Goal: Task Accomplishment & Management: Manage account settings

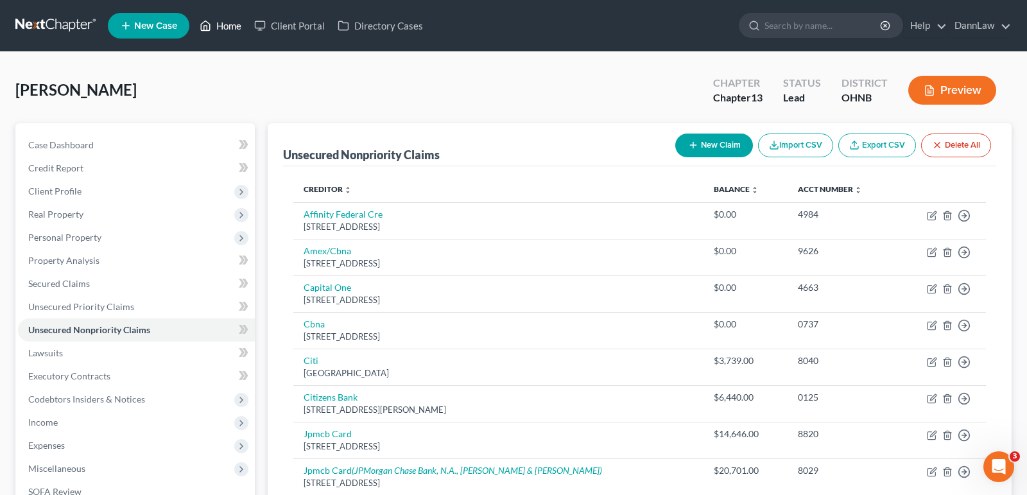
click at [224, 27] on link "Home" at bounding box center [220, 25] width 55 height 23
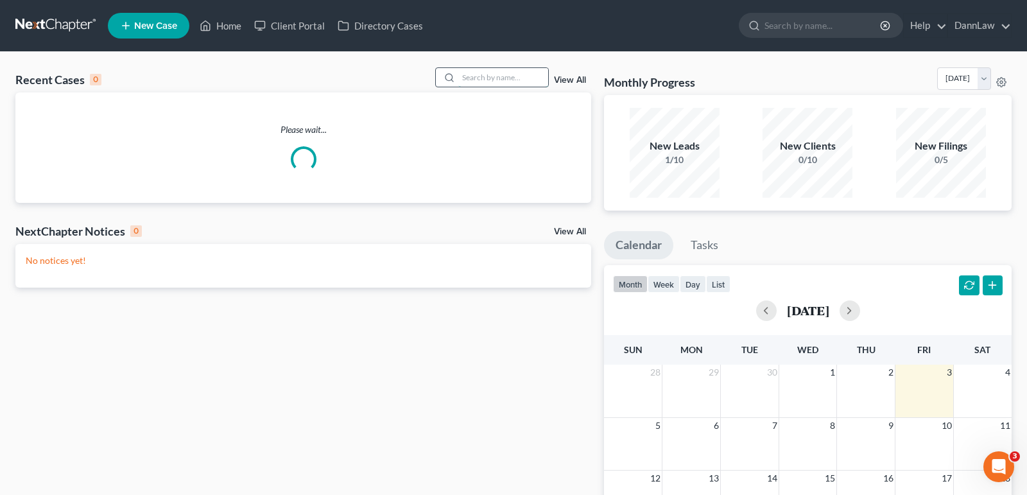
click at [486, 76] on input "search" at bounding box center [503, 77] width 90 height 19
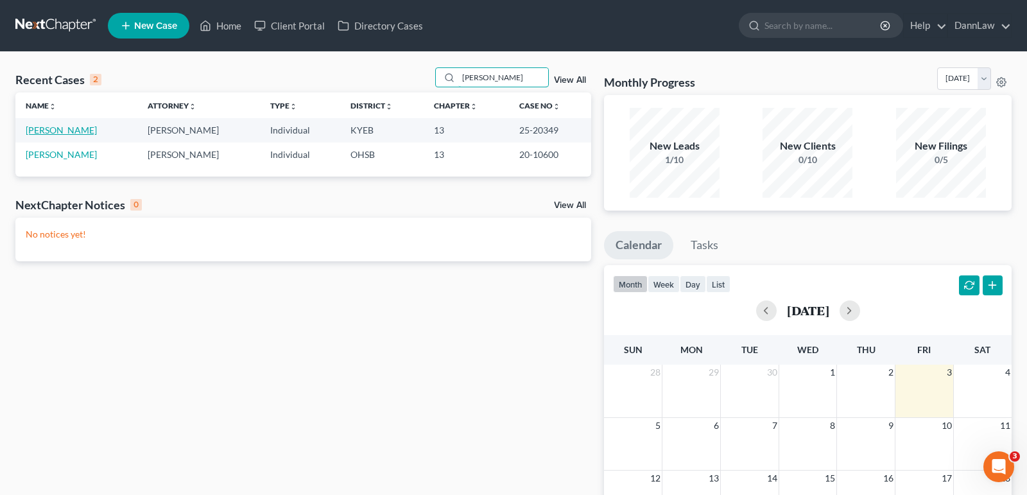
type input "[PERSON_NAME]"
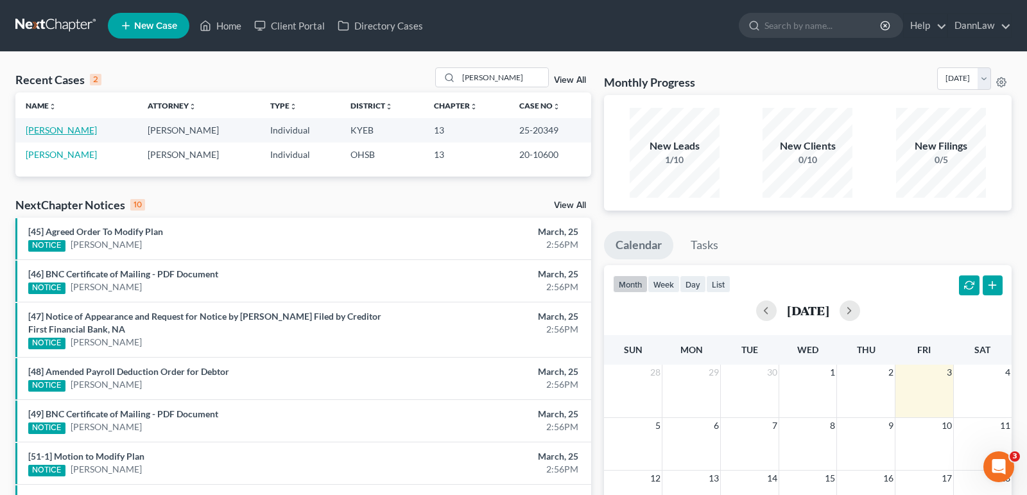
click at [80, 129] on link "[PERSON_NAME]" at bounding box center [61, 129] width 71 height 11
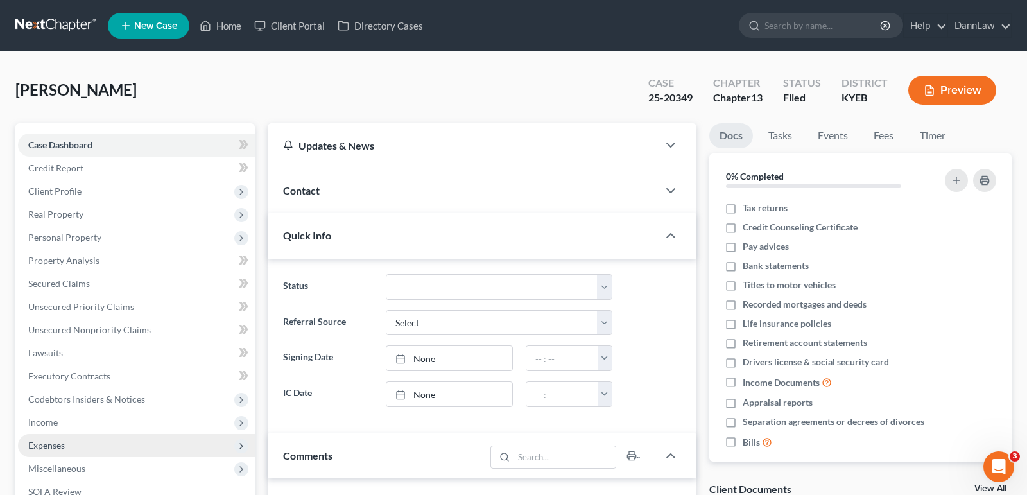
click at [71, 441] on span "Expenses" at bounding box center [136, 445] width 237 height 23
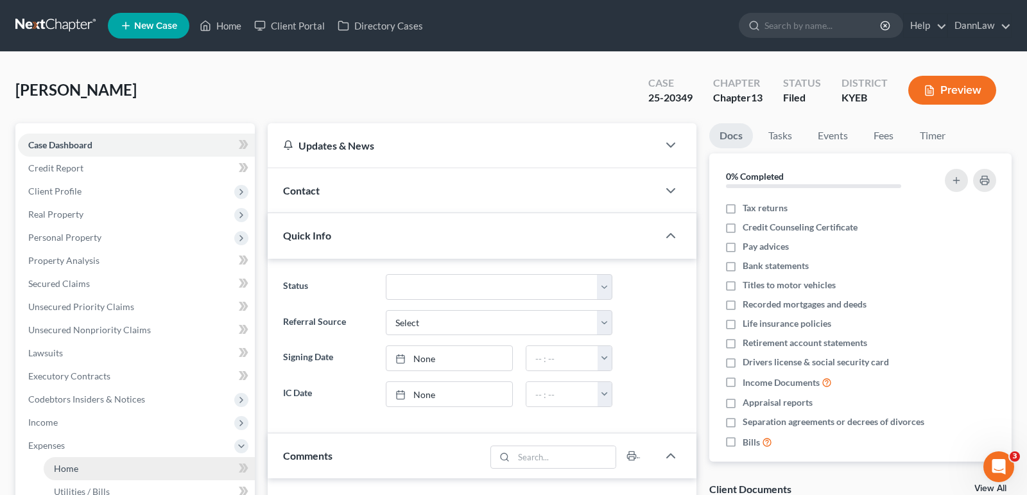
click at [136, 460] on link "Home" at bounding box center [149, 468] width 211 height 23
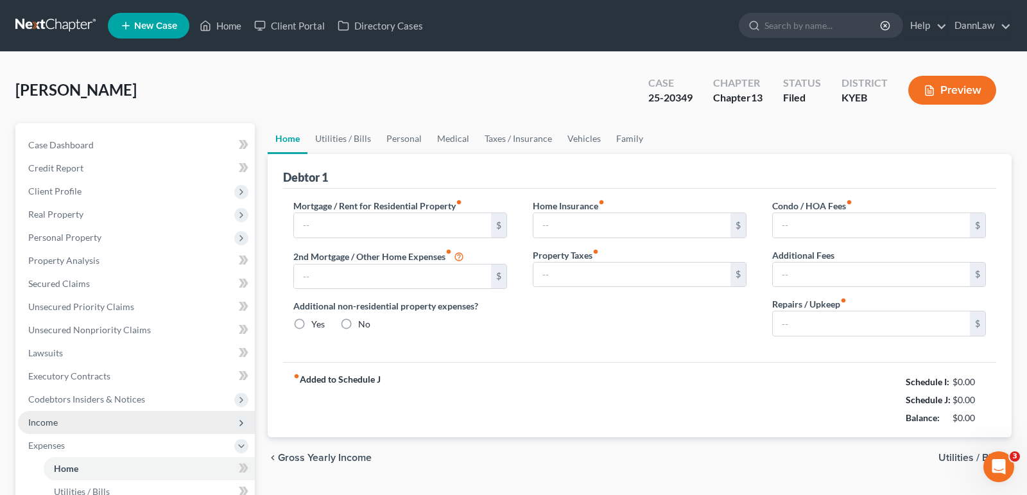
type input "1,998.06"
type input "0.00"
radio input "true"
type input "0.00"
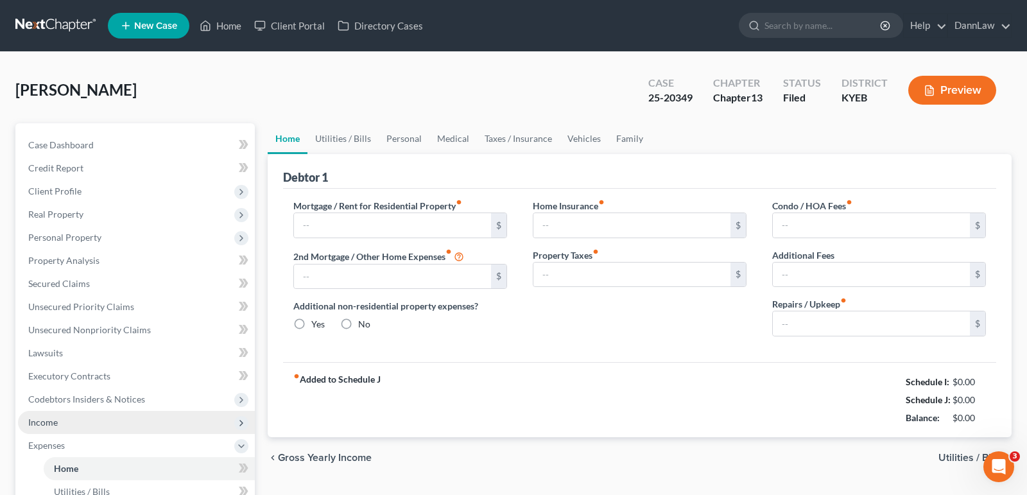
type input "0.00"
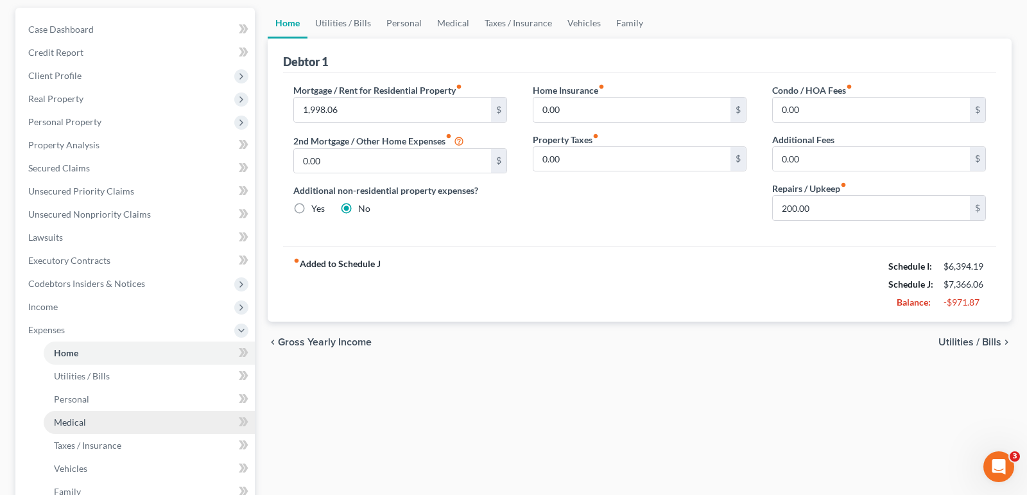
scroll to position [116, 0]
click at [71, 354] on span "Home" at bounding box center [66, 351] width 24 height 11
click at [792, 214] on input "200.00" at bounding box center [870, 207] width 197 height 24
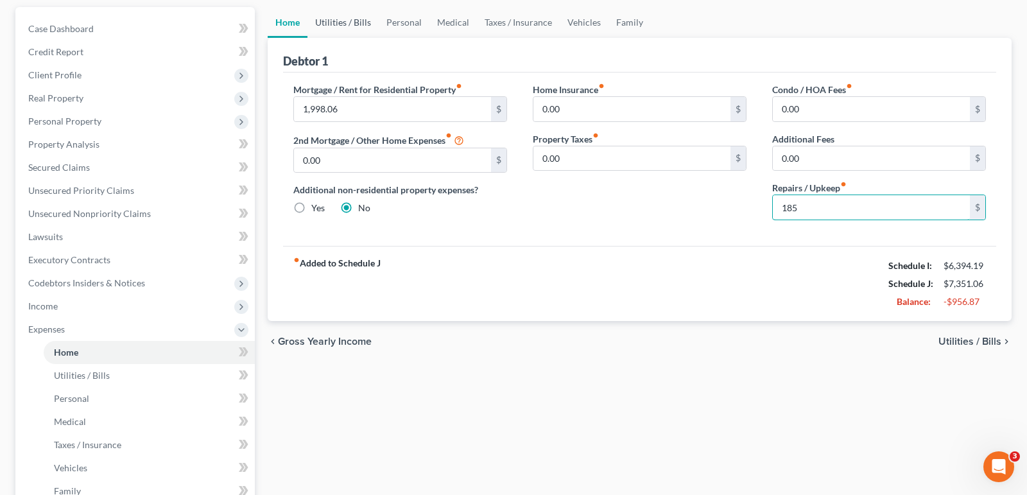
type input "185"
click at [327, 22] on link "Utilities / Bills" at bounding box center [342, 22] width 71 height 31
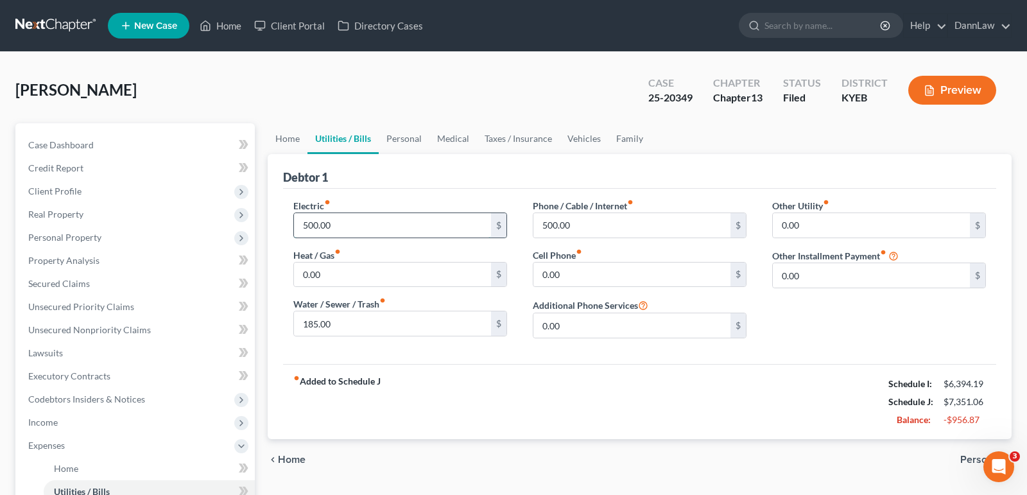
click at [370, 225] on input "500.00" at bounding box center [392, 225] width 197 height 24
type input "200"
click at [366, 332] on input "185.00" at bounding box center [392, 323] width 197 height 24
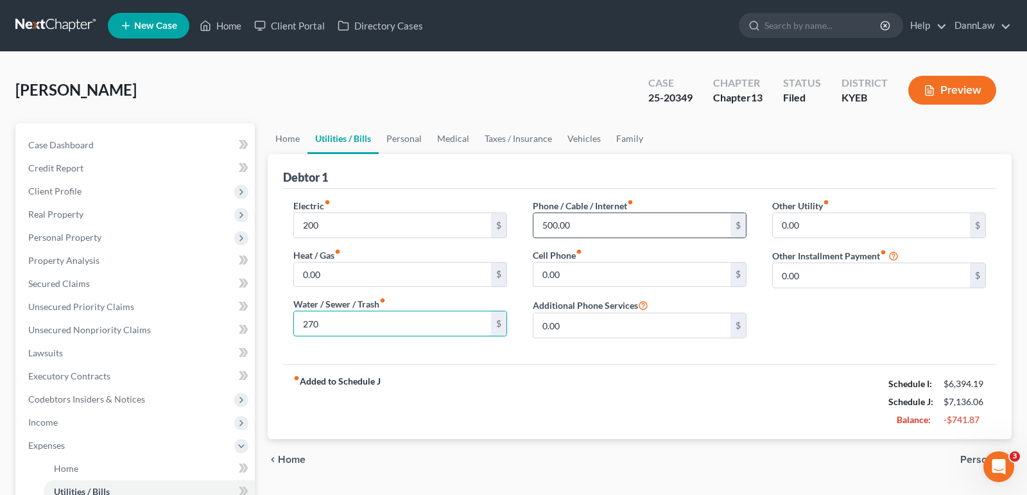
type input "270"
click at [576, 226] on input "500.00" at bounding box center [631, 225] width 197 height 24
type input "418"
click at [405, 144] on link "Personal" at bounding box center [404, 138] width 51 height 31
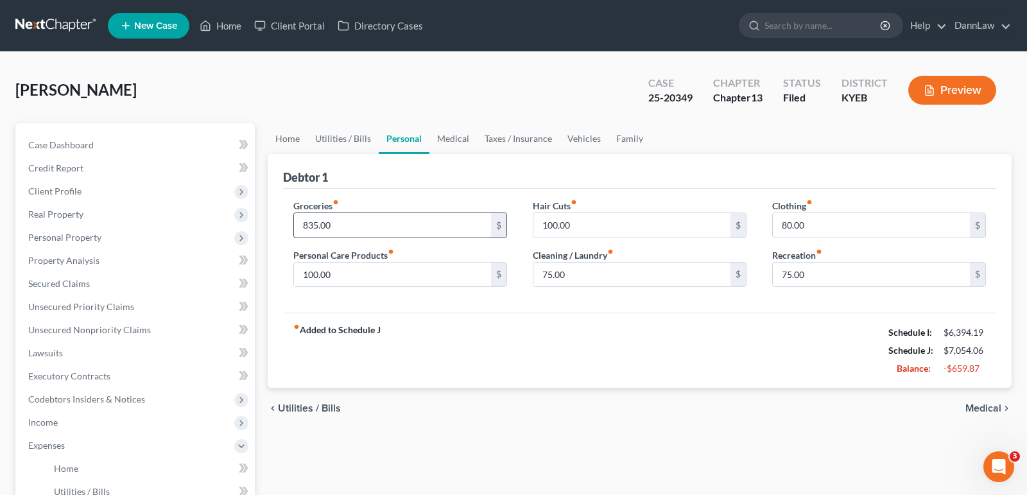
click at [372, 214] on input "835.00" at bounding box center [392, 225] width 197 height 24
type input "1,250"
click at [343, 277] on input "100.00" at bounding box center [392, 274] width 197 height 24
type input "245"
click at [457, 136] on link "Medical" at bounding box center [452, 138] width 47 height 31
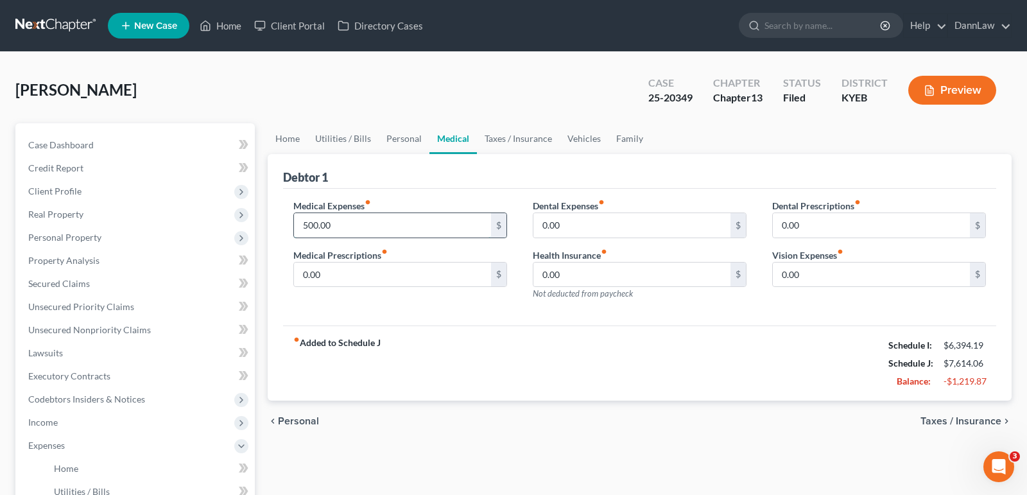
click at [426, 234] on input "500.00" at bounding box center [392, 225] width 197 height 24
type input "300"
click at [570, 137] on link "Vehicles" at bounding box center [583, 138] width 49 height 31
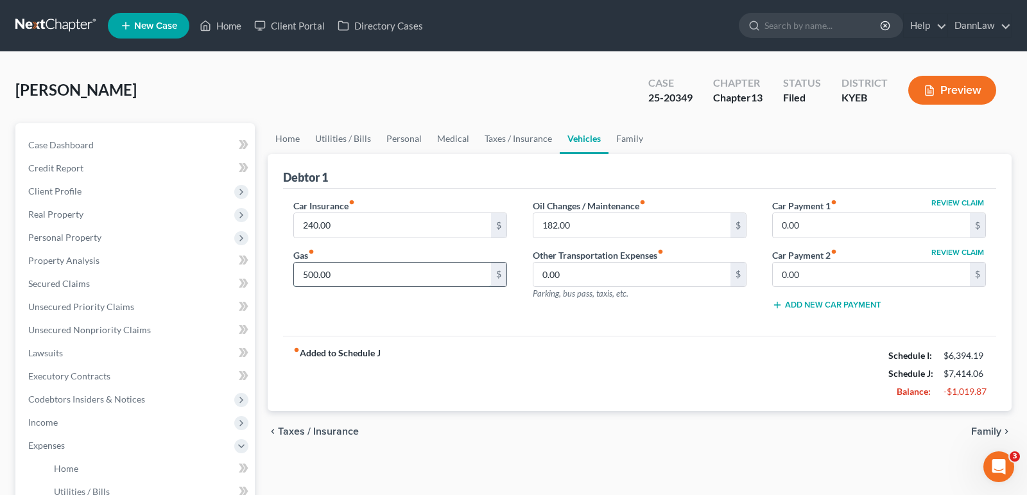
click at [436, 275] on input "500.00" at bounding box center [392, 274] width 197 height 24
click at [318, 278] on input "500.00" at bounding box center [392, 274] width 197 height 24
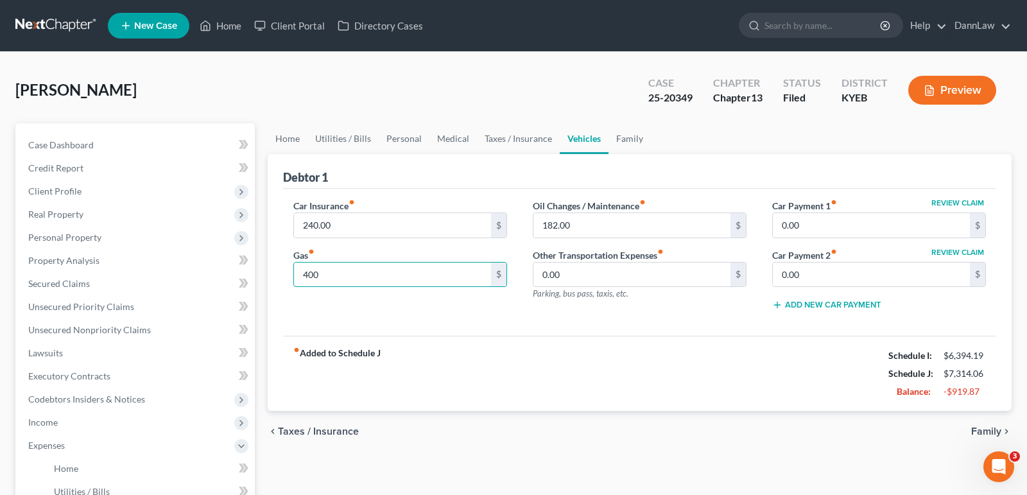
type input "400"
click at [599, 219] on input "182.00" at bounding box center [631, 225] width 197 height 24
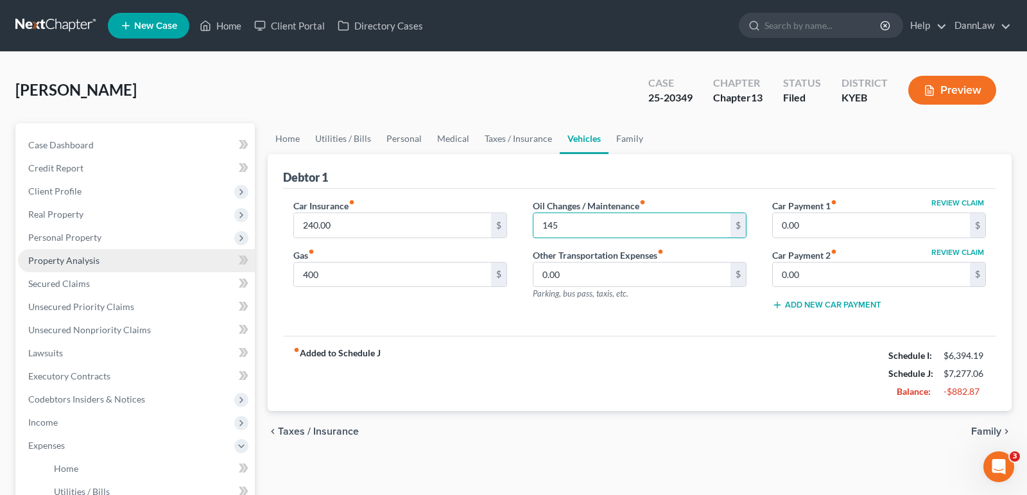
type input "145"
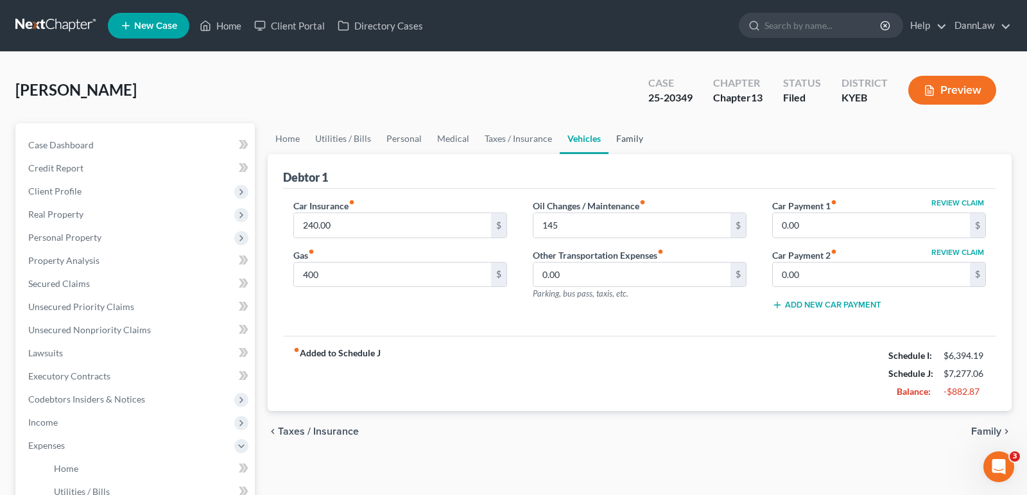
drag, startPoint x: 633, startPoint y: 140, endPoint x: 660, endPoint y: 166, distance: 37.7
click at [633, 140] on link "Family" at bounding box center [629, 138] width 42 height 31
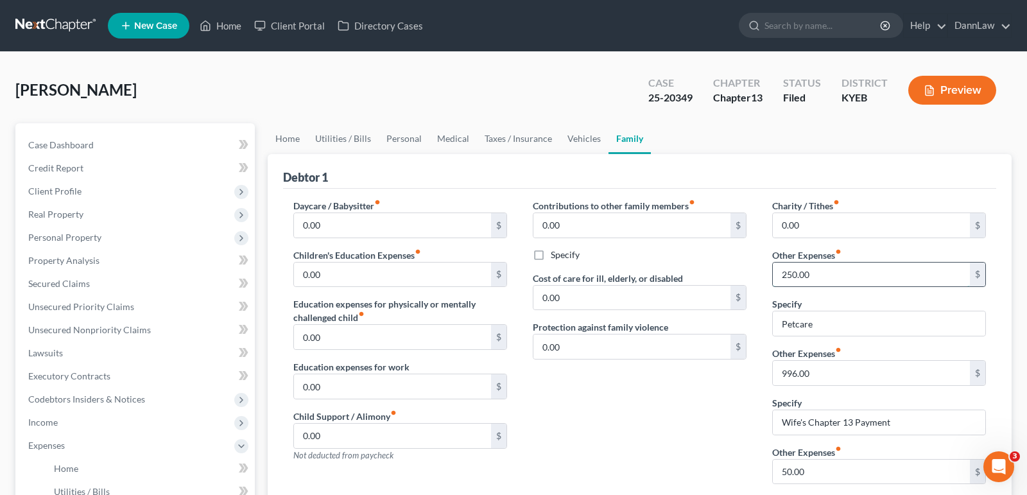
click at [814, 278] on input "250.00" at bounding box center [870, 274] width 197 height 24
type input "370"
click at [603, 404] on div "Contributions to other family members fiber_manual_record 0.00 $ Specify Cost o…" at bounding box center [639, 371] width 239 height 345
drag, startPoint x: 411, startPoint y: 144, endPoint x: 421, endPoint y: 192, distance: 49.8
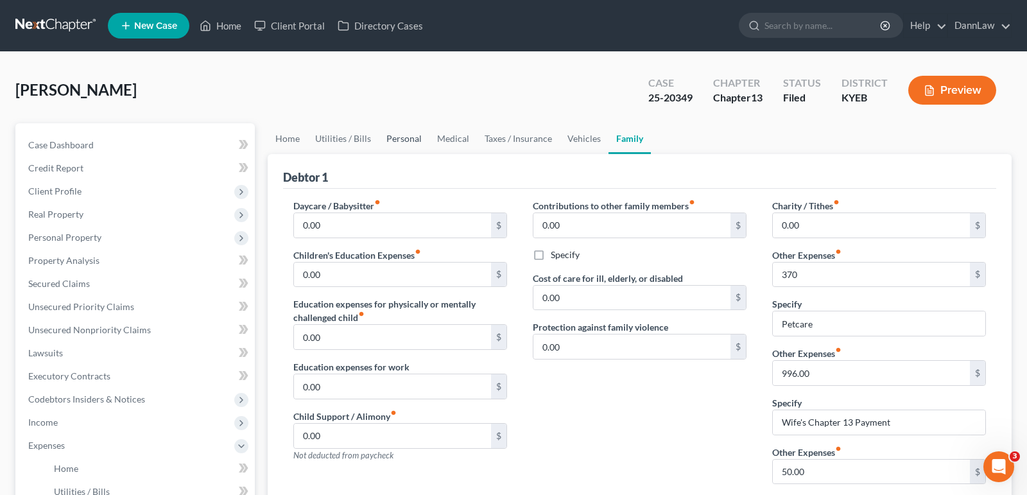
click at [411, 144] on link "Personal" at bounding box center [404, 138] width 51 height 31
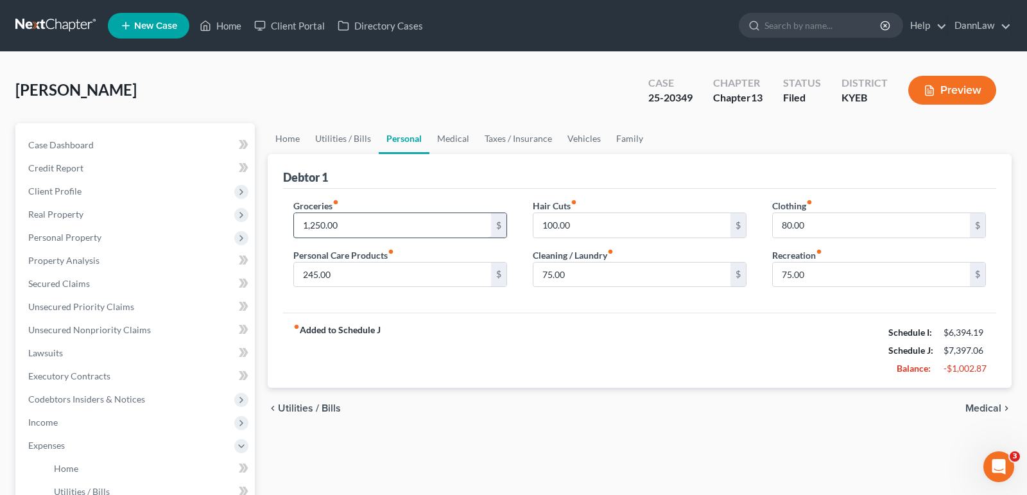
click at [320, 225] on input "1,250.00" at bounding box center [392, 225] width 197 height 24
click at [225, 28] on link "Home" at bounding box center [220, 25] width 55 height 23
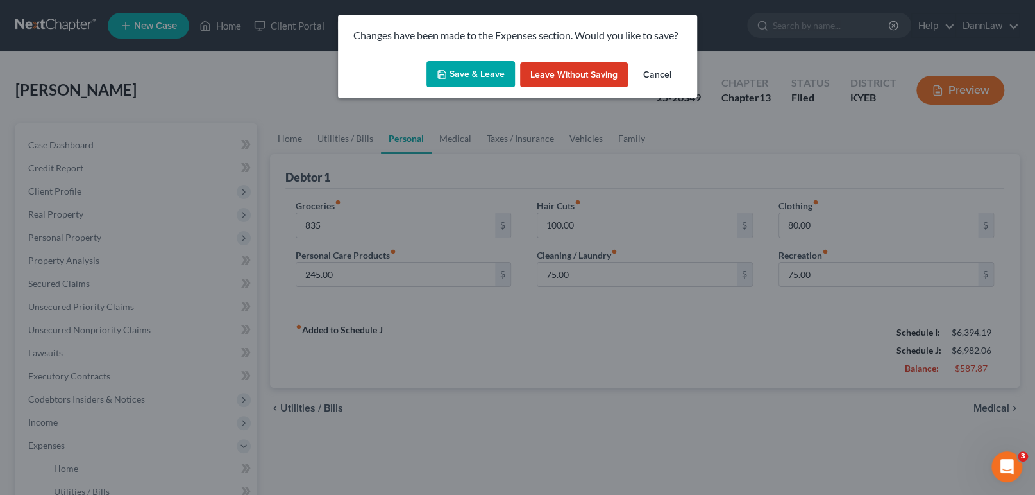
click at [468, 72] on button "Save & Leave" at bounding box center [471, 74] width 89 height 27
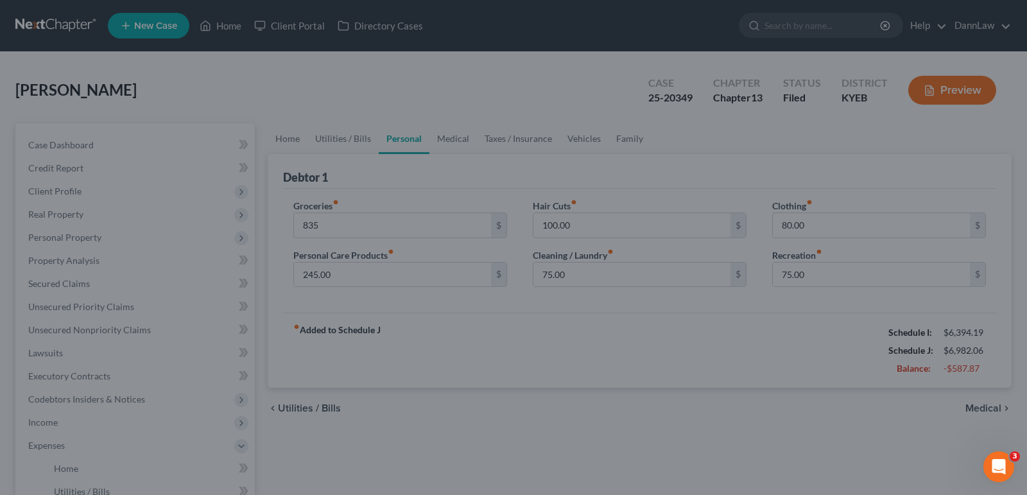
type input "835.00"
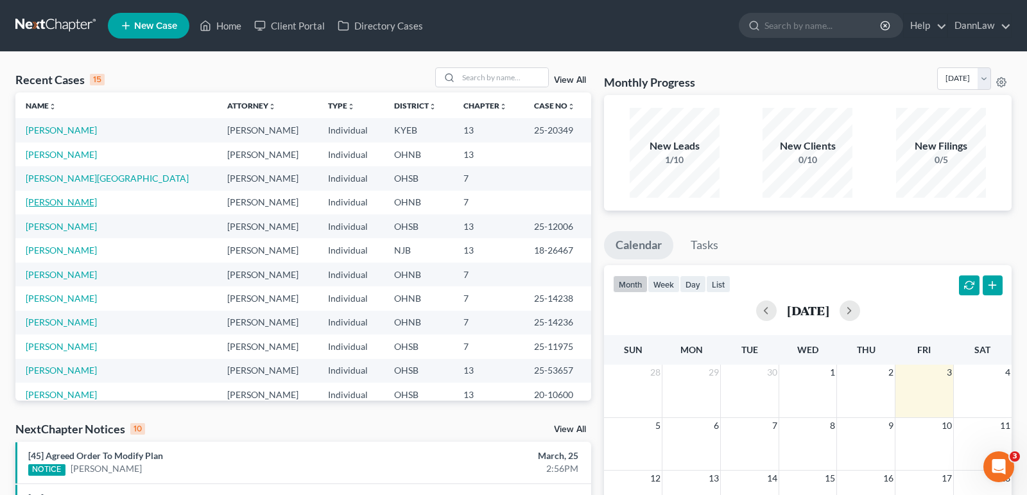
click at [64, 199] on link "[PERSON_NAME]" at bounding box center [61, 201] width 71 height 11
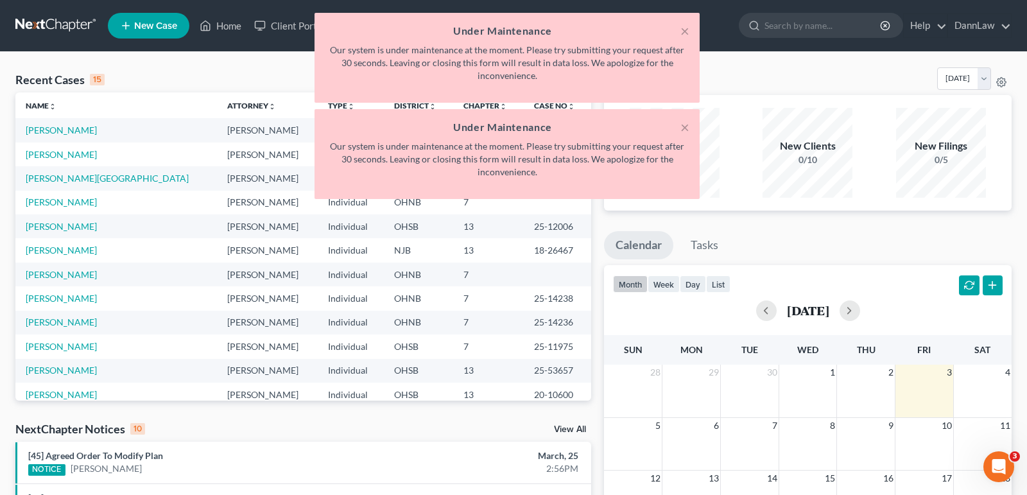
click at [231, 26] on div "× Under Maintenance Our system is under maintenance at the moment. Please try s…" at bounding box center [507, 109] width 1027 height 192
click at [683, 27] on button "×" at bounding box center [684, 30] width 9 height 15
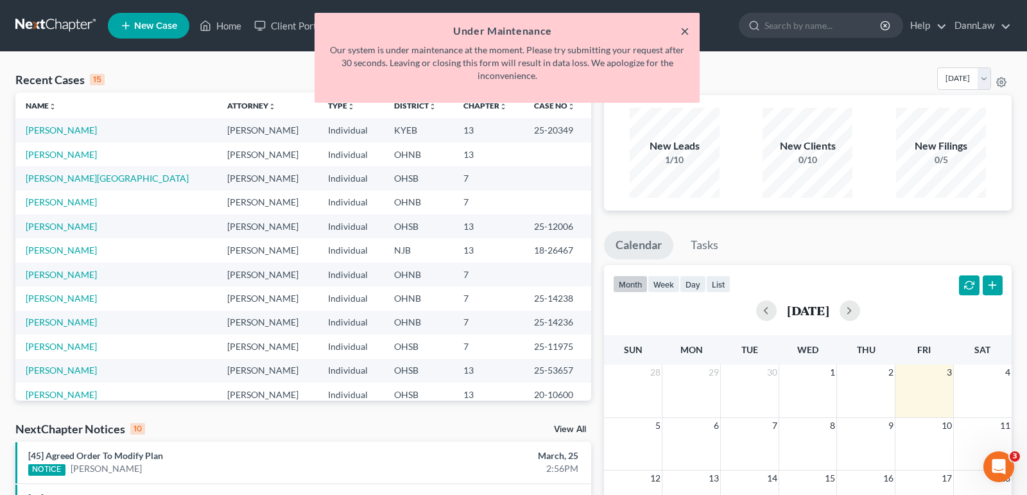
click at [683, 34] on button "×" at bounding box center [684, 30] width 9 height 15
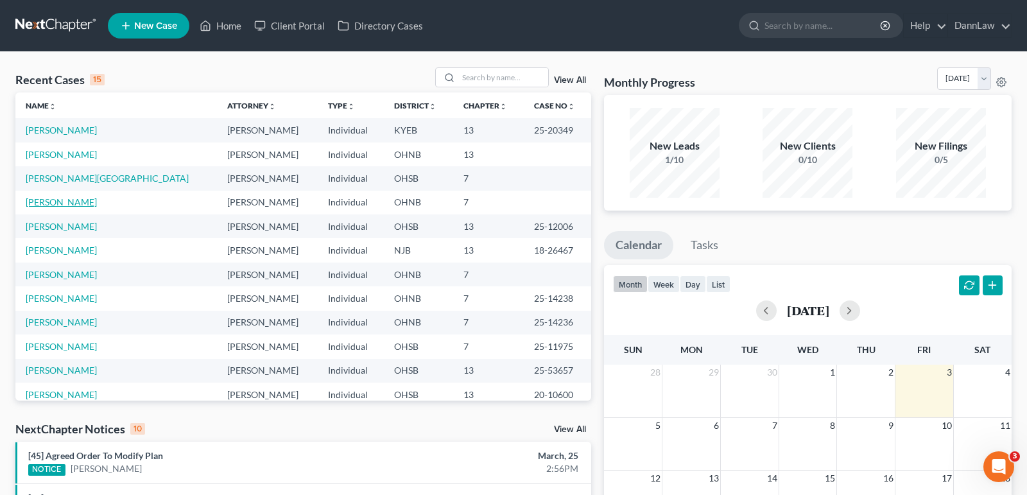
click at [56, 206] on link "[PERSON_NAME]" at bounding box center [61, 201] width 71 height 11
click at [72, 228] on link "[PERSON_NAME]" at bounding box center [61, 226] width 71 height 11
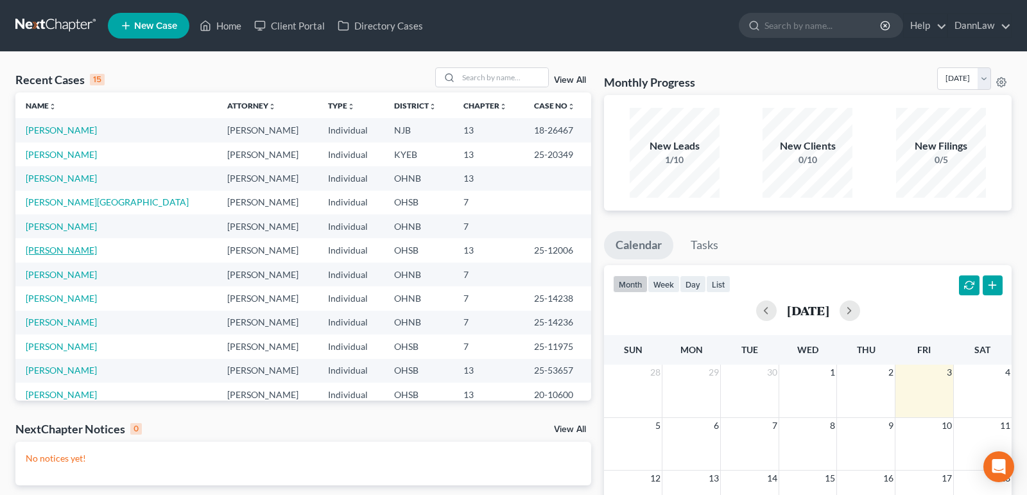
click at [61, 252] on link "[PERSON_NAME]" at bounding box center [61, 249] width 71 height 11
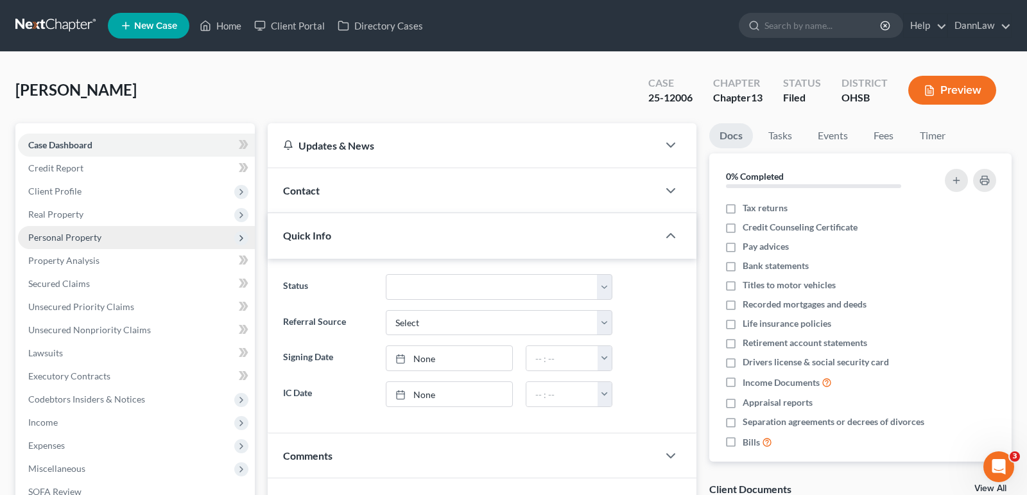
click at [71, 243] on span "Personal Property" at bounding box center [136, 237] width 237 height 23
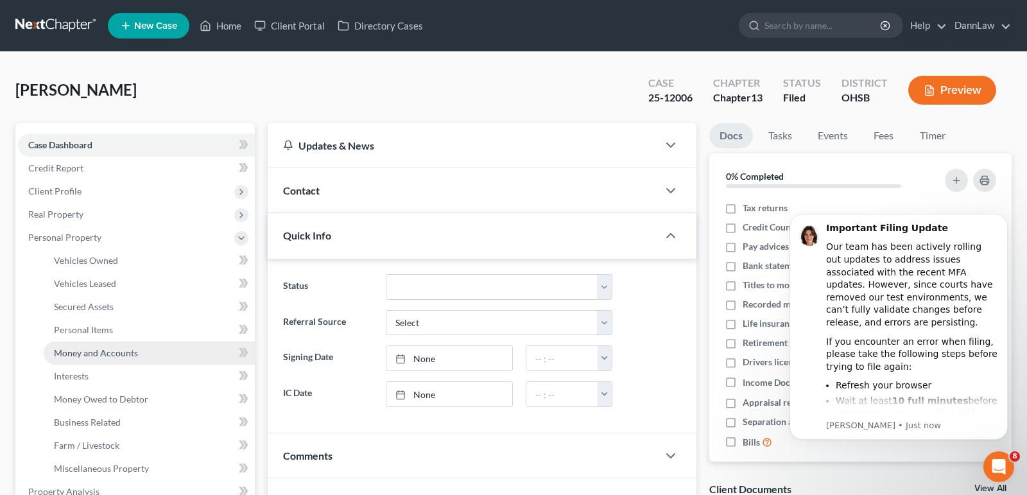
click at [144, 357] on link "Money and Accounts" at bounding box center [149, 352] width 211 height 23
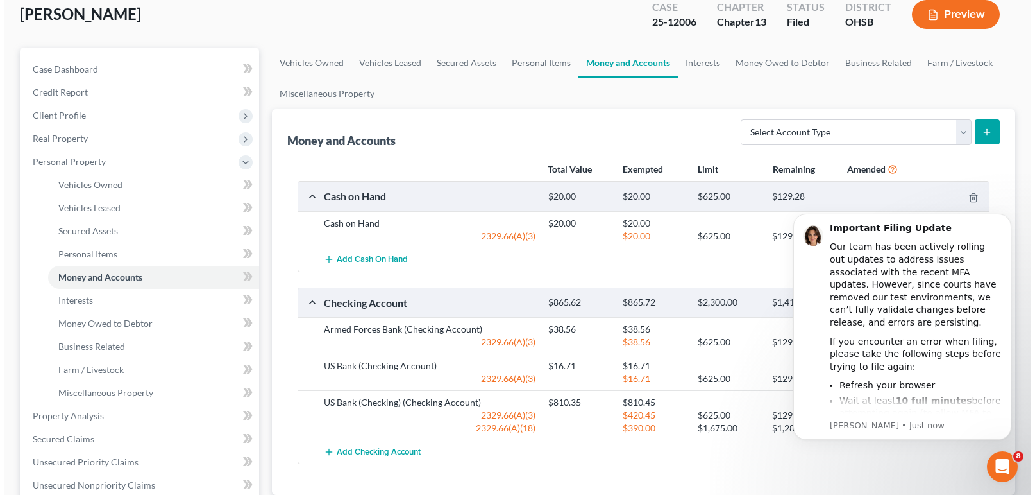
scroll to position [116, 0]
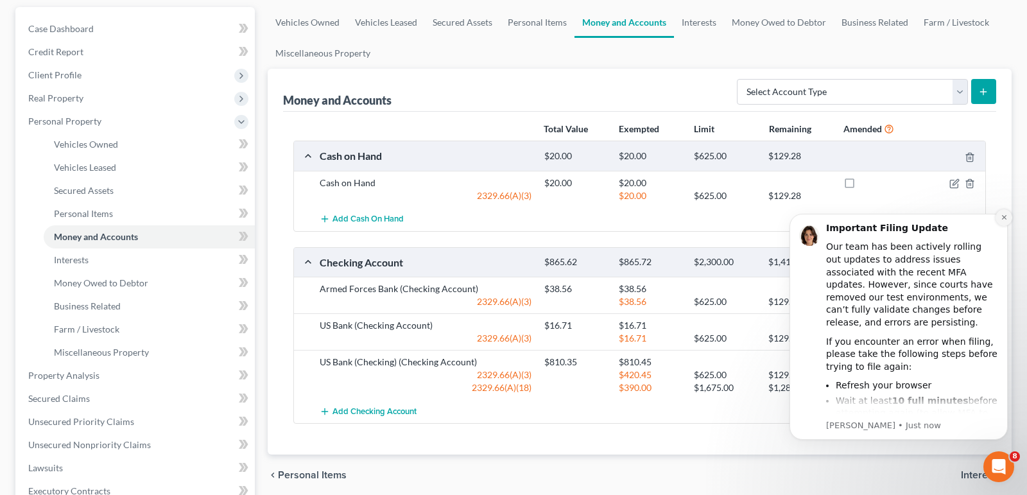
click at [998, 219] on button "Dismiss notification" at bounding box center [1003, 217] width 17 height 17
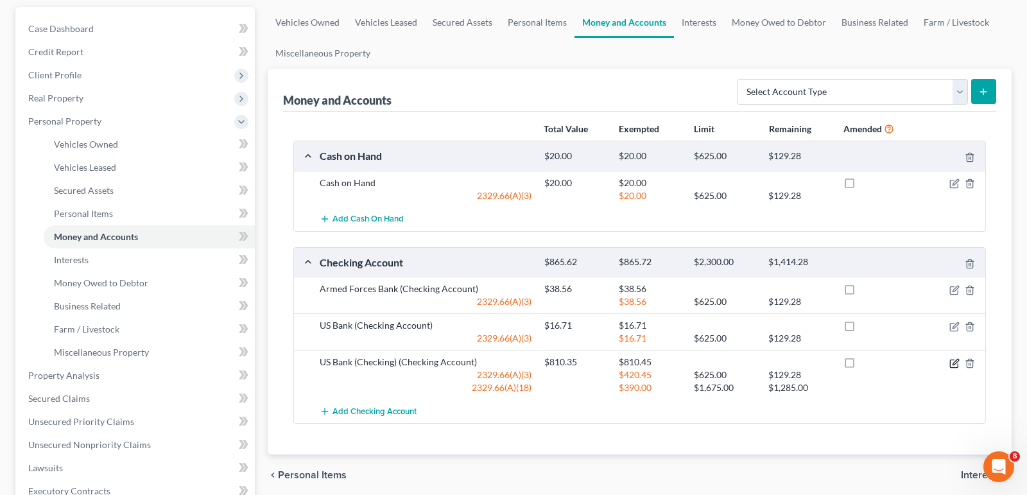
click at [954, 361] on icon "button" at bounding box center [954, 363] width 10 height 10
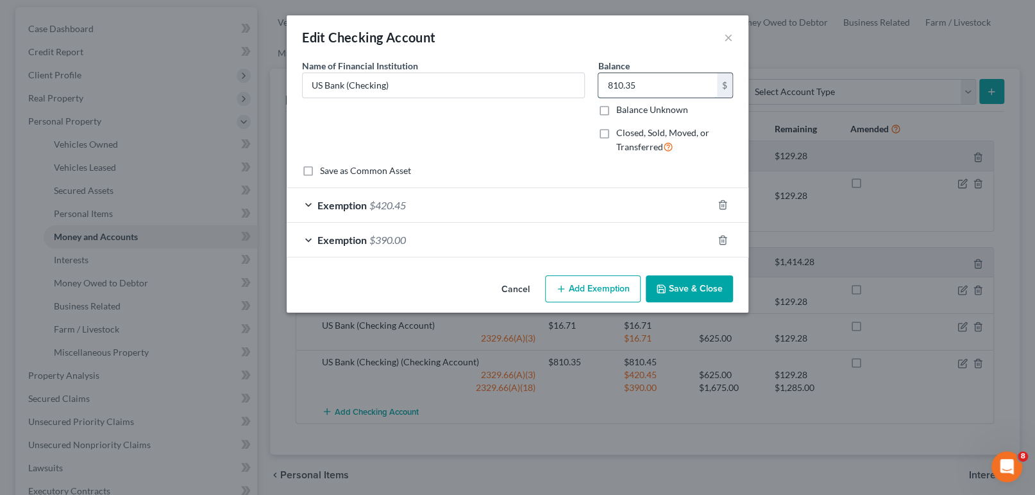
click at [626, 82] on input "810.35" at bounding box center [658, 85] width 119 height 24
type input "145.99"
click at [720, 206] on icon "button" at bounding box center [723, 205] width 6 height 8
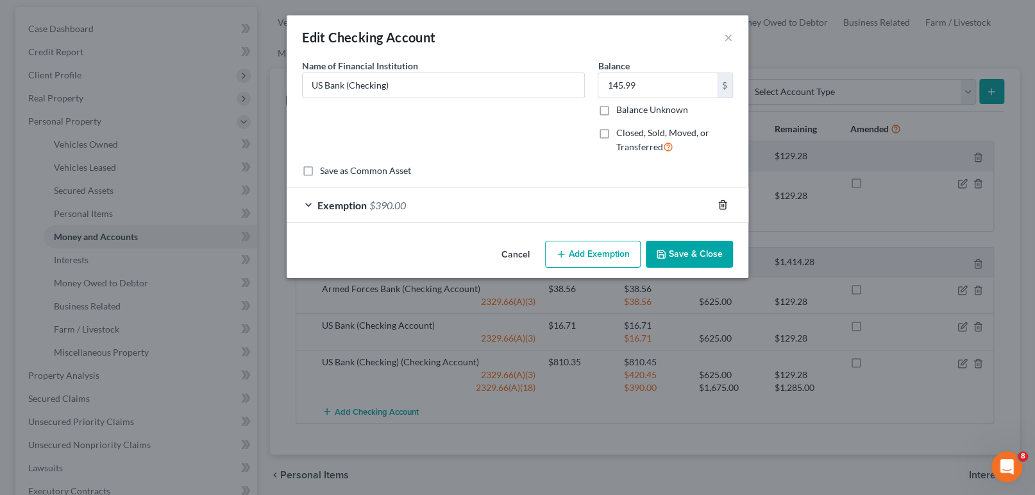
click at [720, 206] on icon "button" at bounding box center [723, 205] width 6 height 8
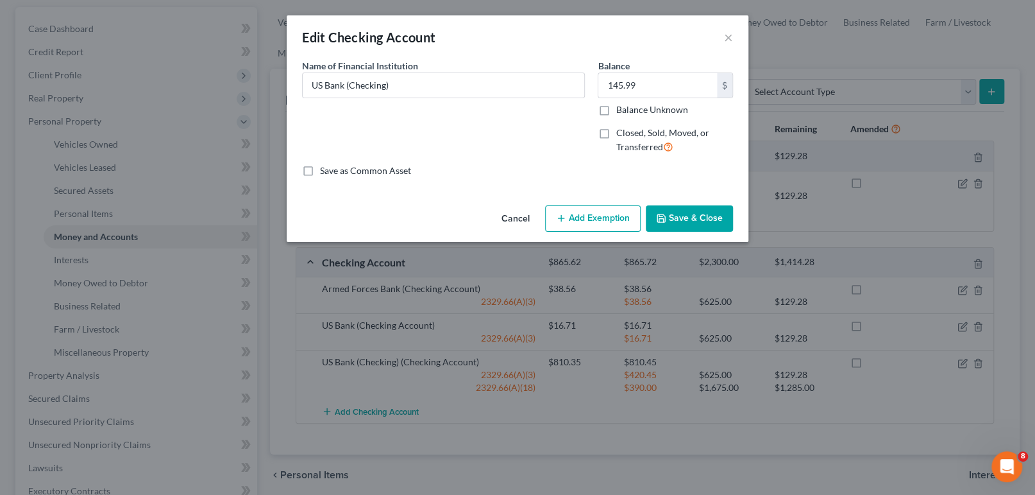
click at [586, 220] on button "Add Exemption" at bounding box center [593, 218] width 96 height 27
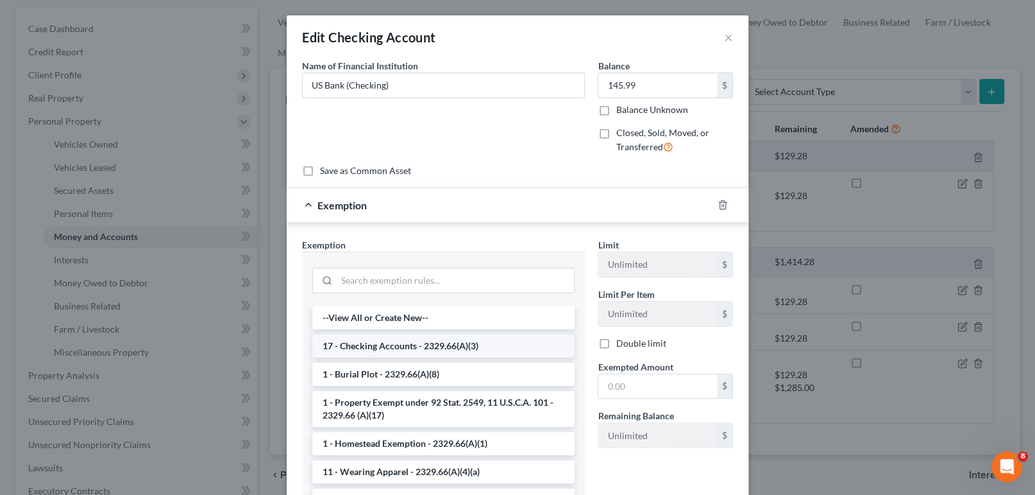
click at [483, 345] on li "17 - Checking Accounts - 2329.66(A)(3)" at bounding box center [443, 345] width 262 height 23
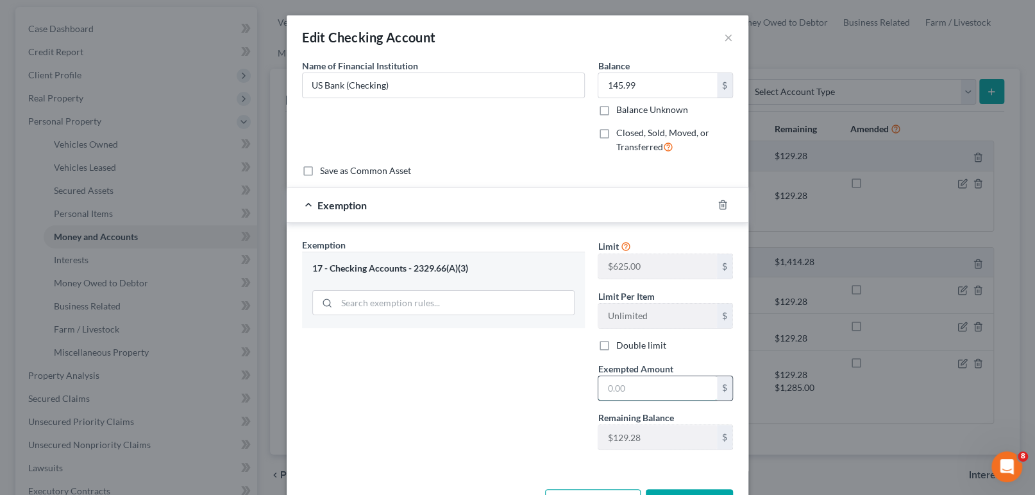
click at [636, 390] on input "text" at bounding box center [658, 388] width 119 height 24
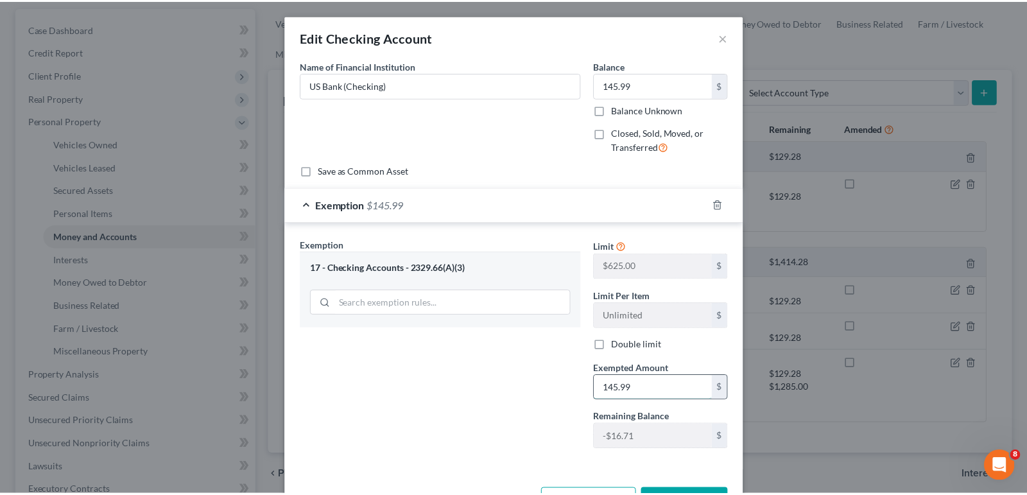
scroll to position [46, 0]
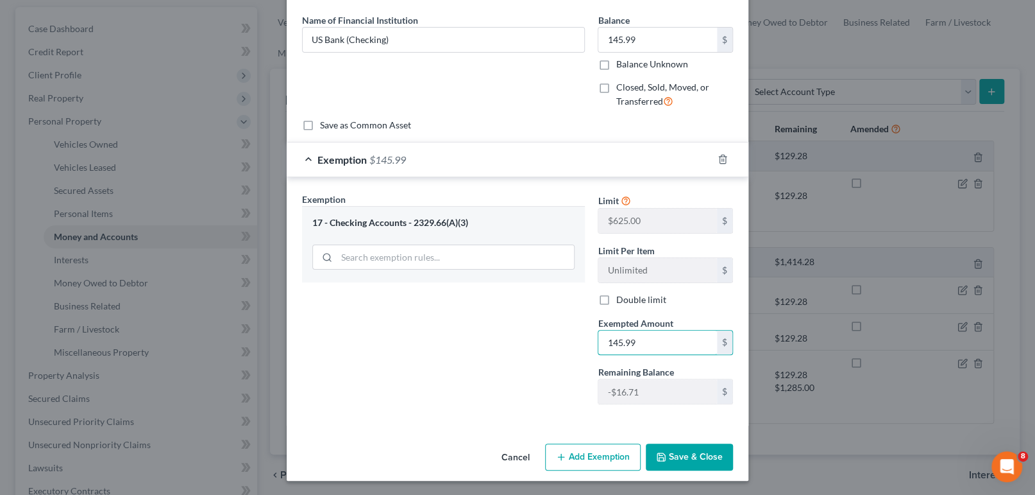
type input "145.99"
click at [694, 454] on button "Save & Close" at bounding box center [689, 456] width 87 height 27
